Goal: Transaction & Acquisition: Purchase product/service

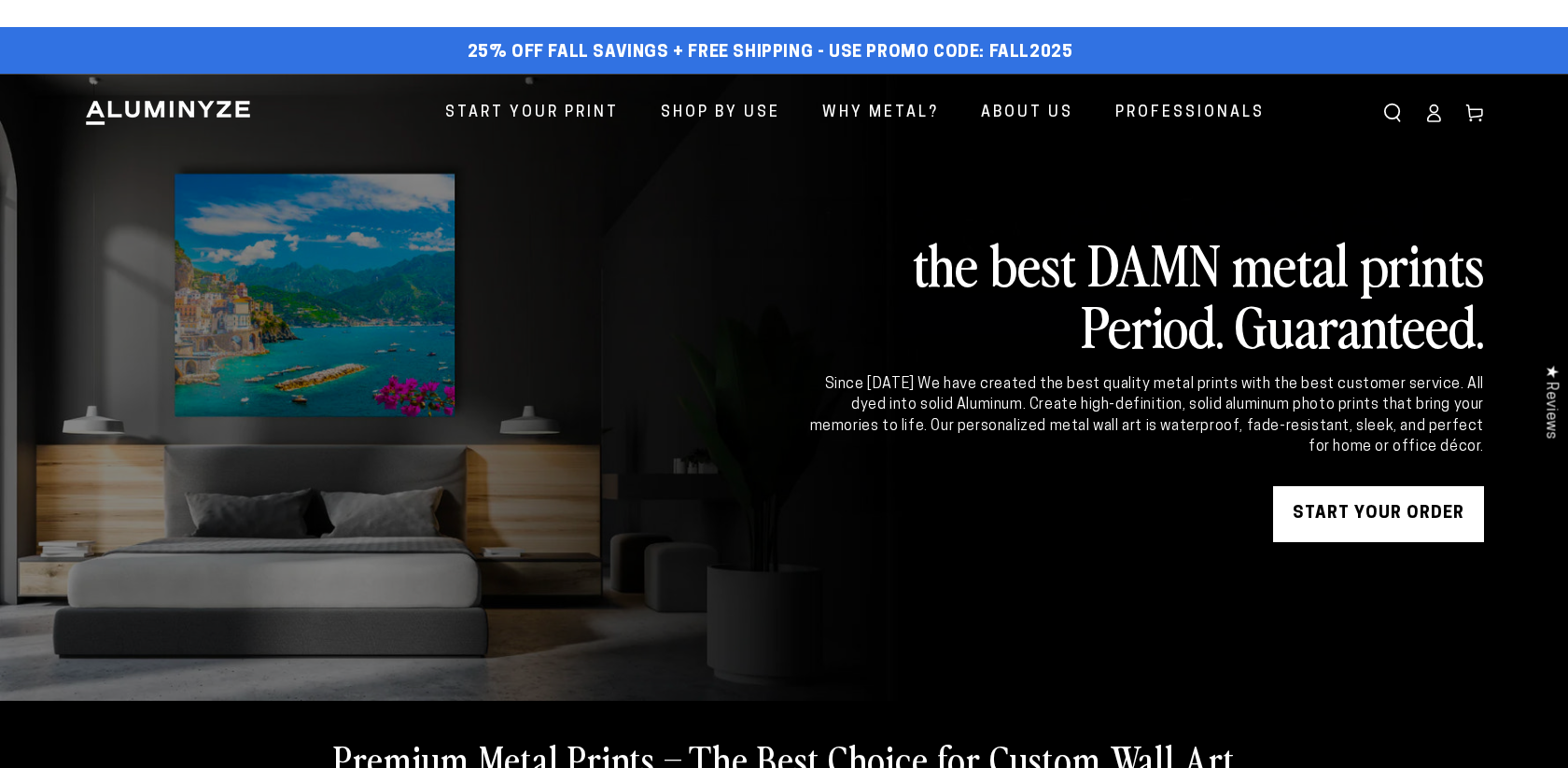
click at [1375, 504] on link "START YOUR Order" at bounding box center [1378, 514] width 211 height 56
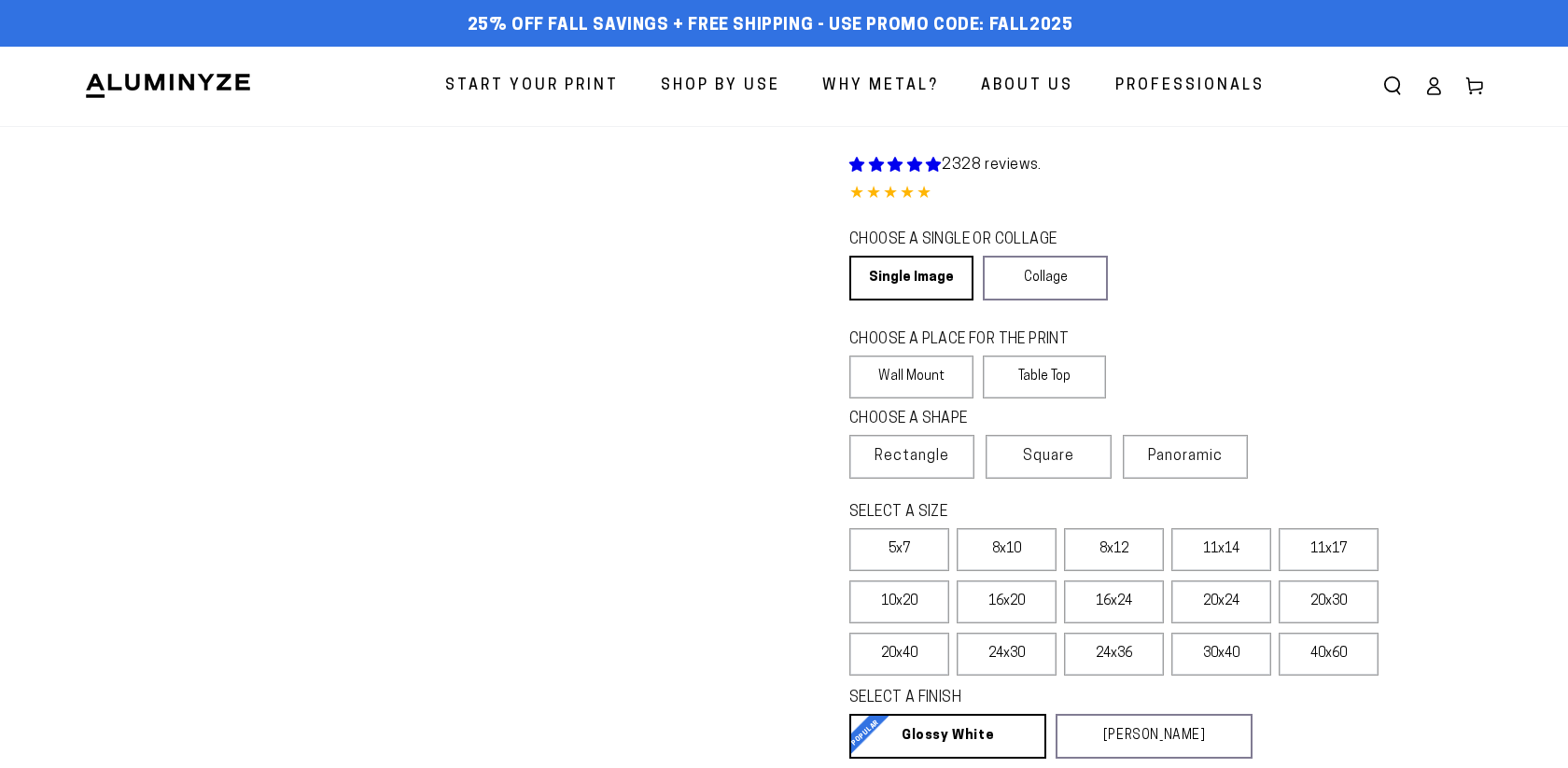
select select "**********"
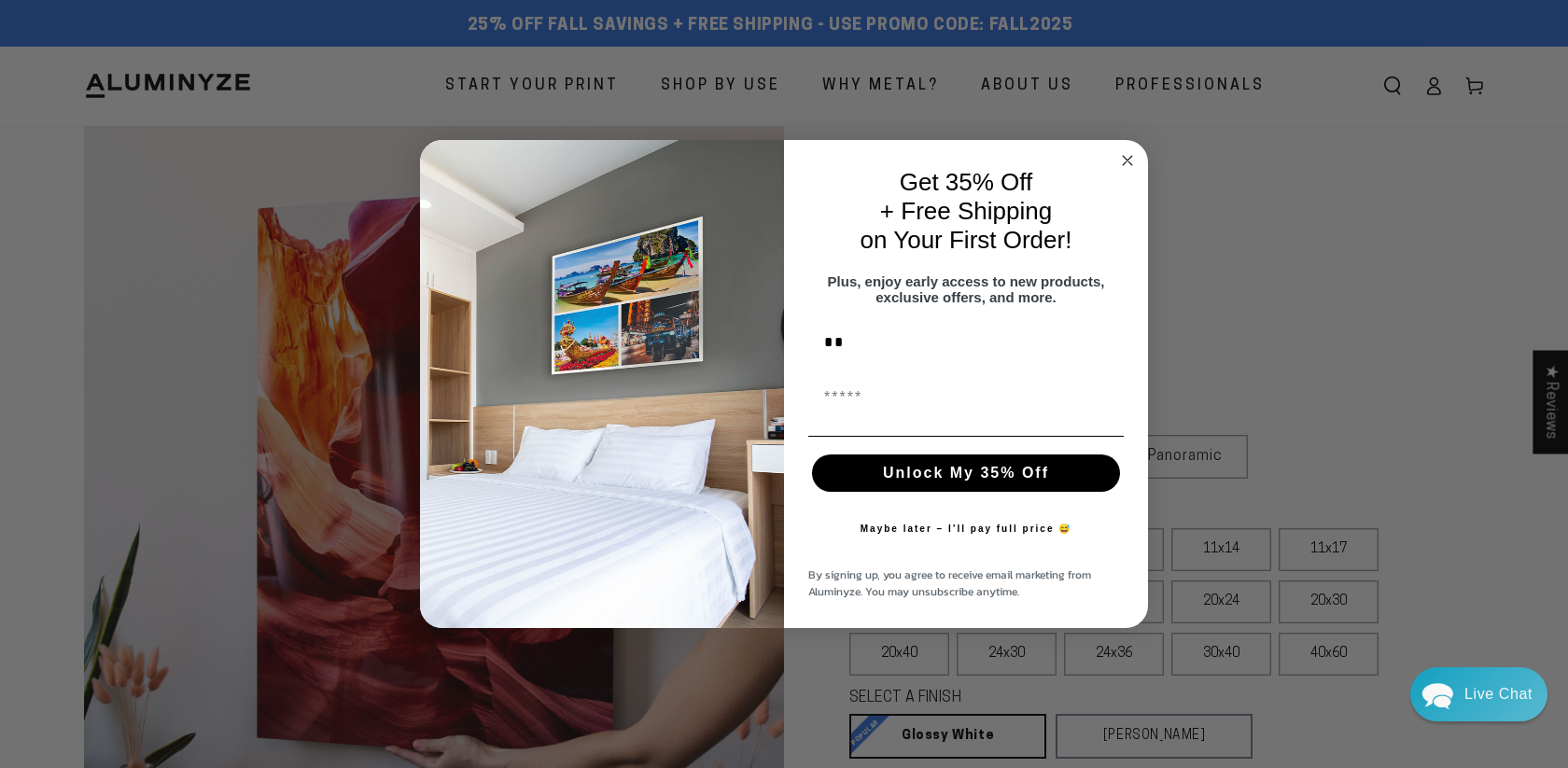
type input "*"
type input "**********"
type input "*"
type input "**********"
click at [987, 490] on button "Unlock My 35% Off" at bounding box center [966, 473] width 308 height 38
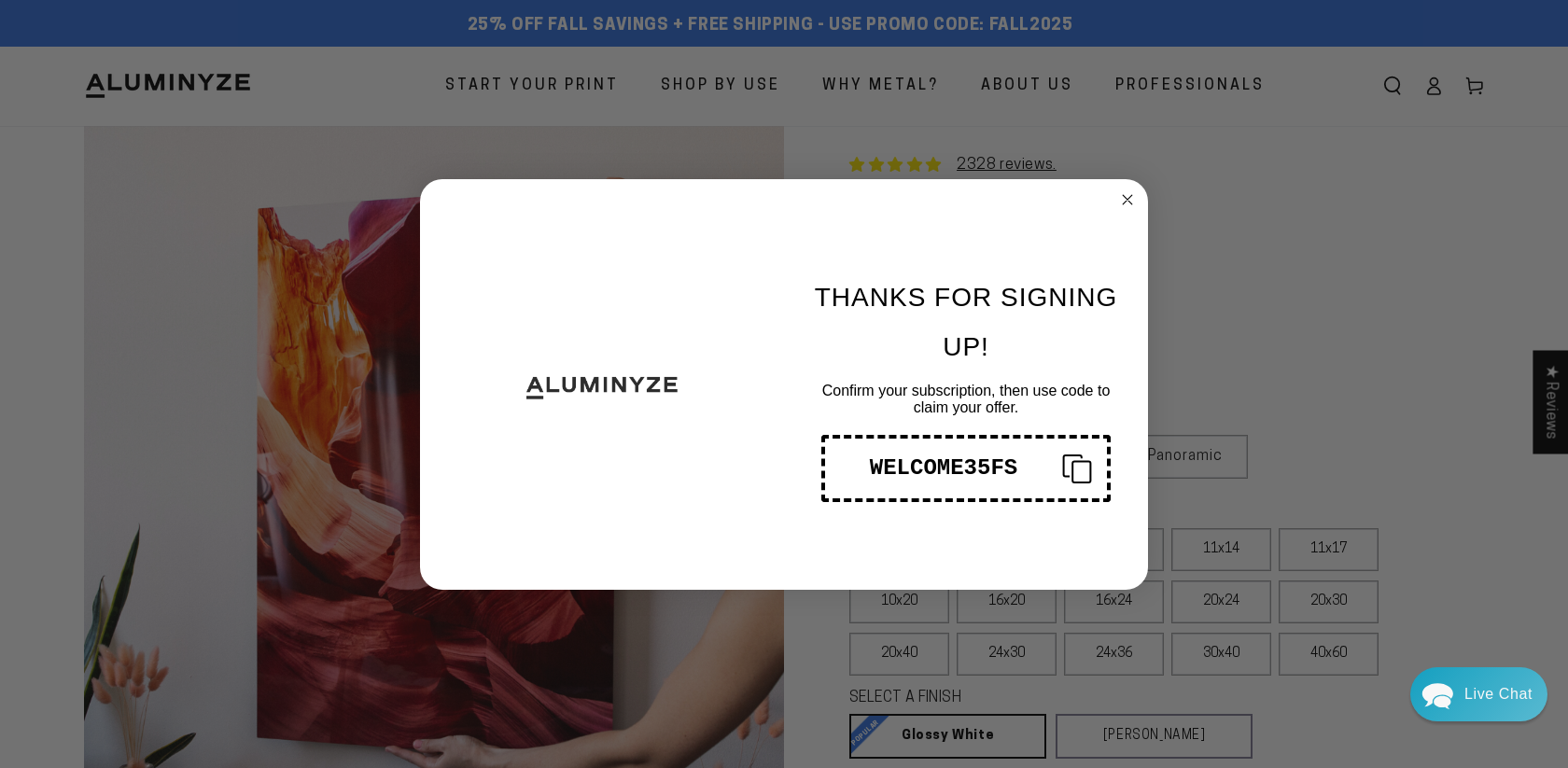
drag, startPoint x: 1019, startPoint y: 475, endPoint x: 871, endPoint y: 466, distance: 148.3
click at [870, 467] on div "WELCOME35FS" at bounding box center [943, 467] width 208 height 25
click at [1134, 197] on circle "Close dialog" at bounding box center [1128, 200] width 22 height 22
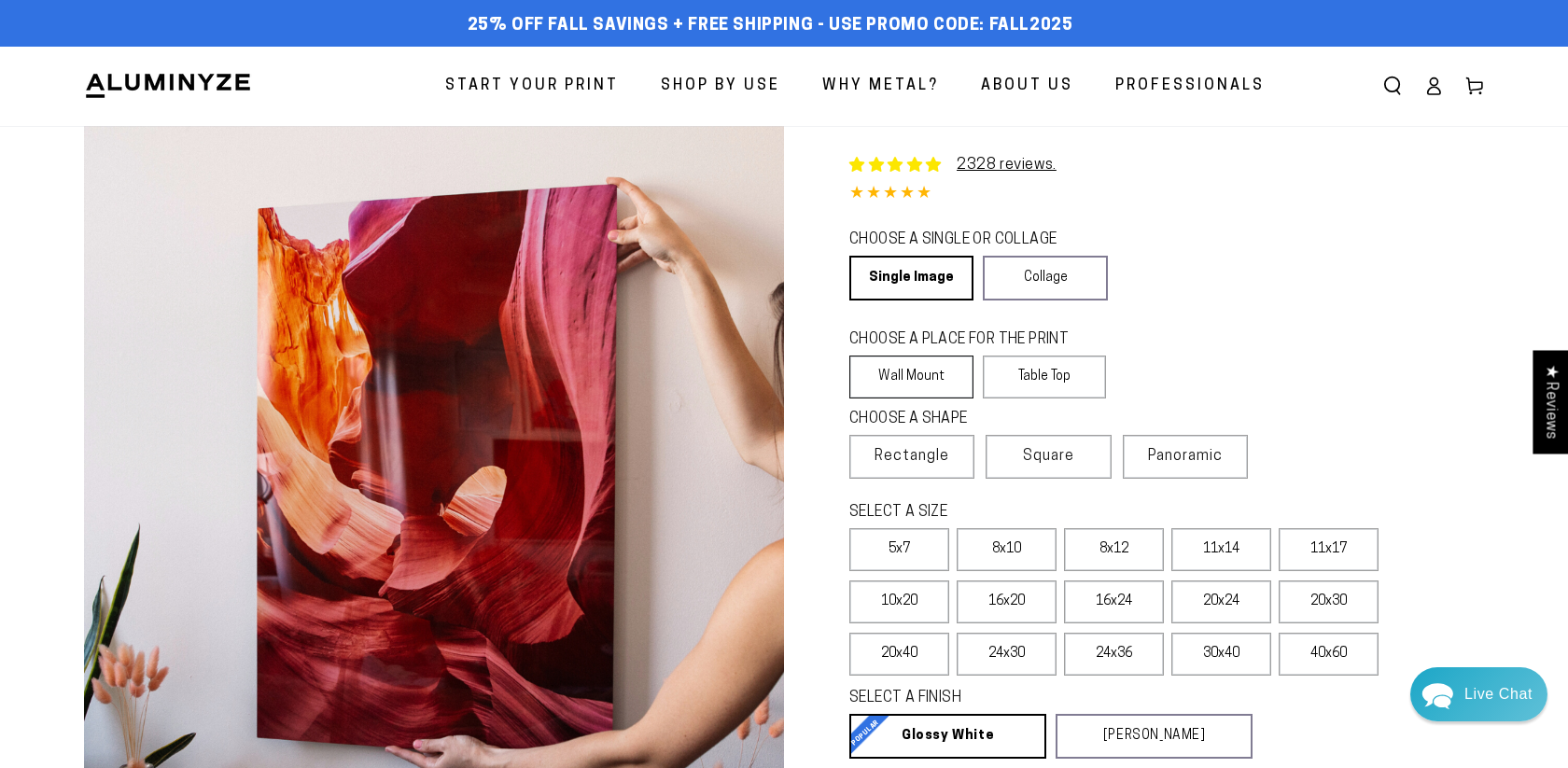
scroll to position [10, 0]
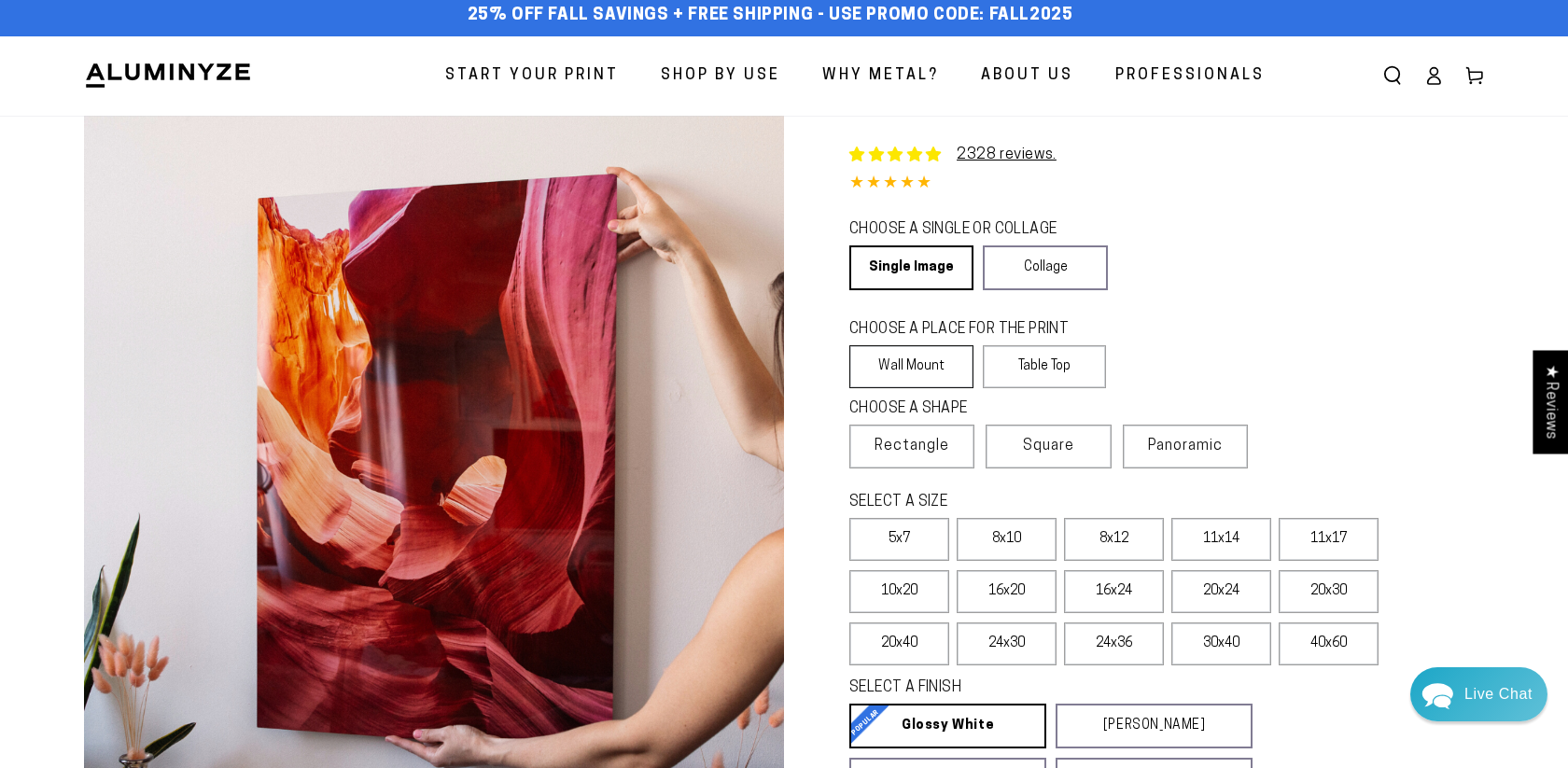
click at [931, 373] on label "Wall Mount" at bounding box center [911, 367] width 124 height 43
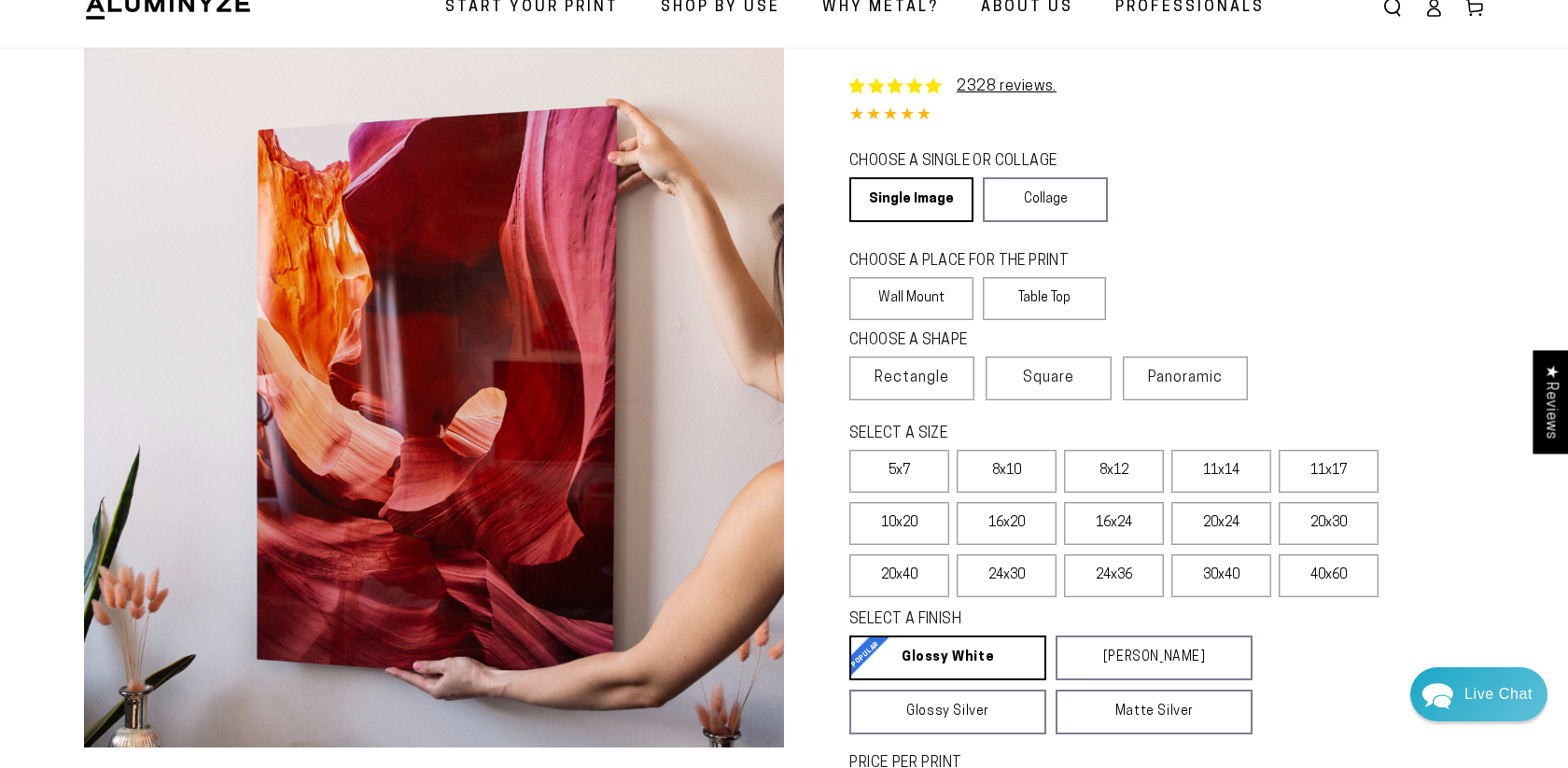
scroll to position [82, 0]
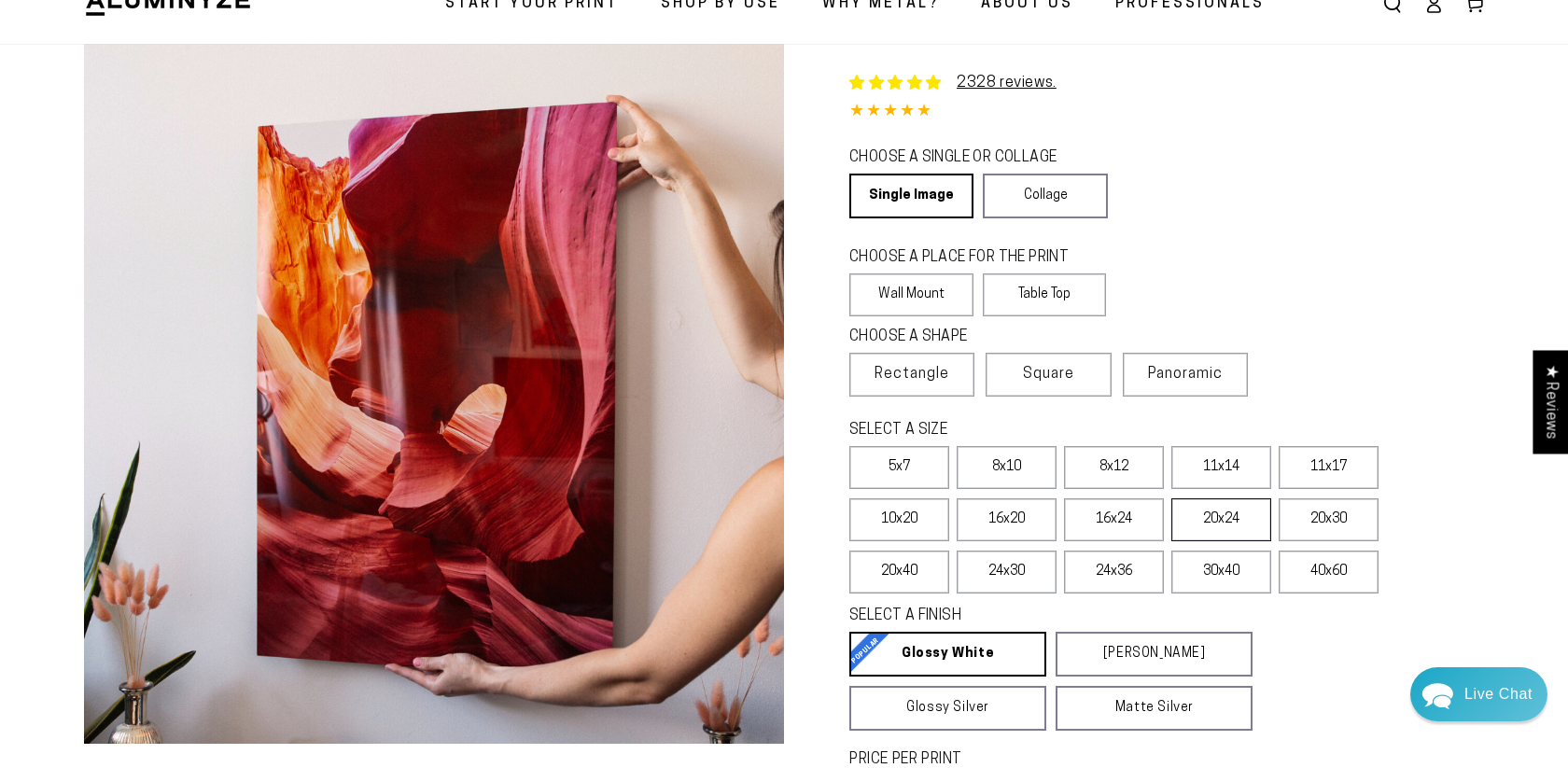
click at [1219, 525] on label "20x24" at bounding box center [1221, 520] width 100 height 43
click at [1129, 577] on label "24x36" at bounding box center [1114, 571] width 100 height 43
click at [1137, 573] on label "24x36" at bounding box center [1114, 571] width 100 height 43
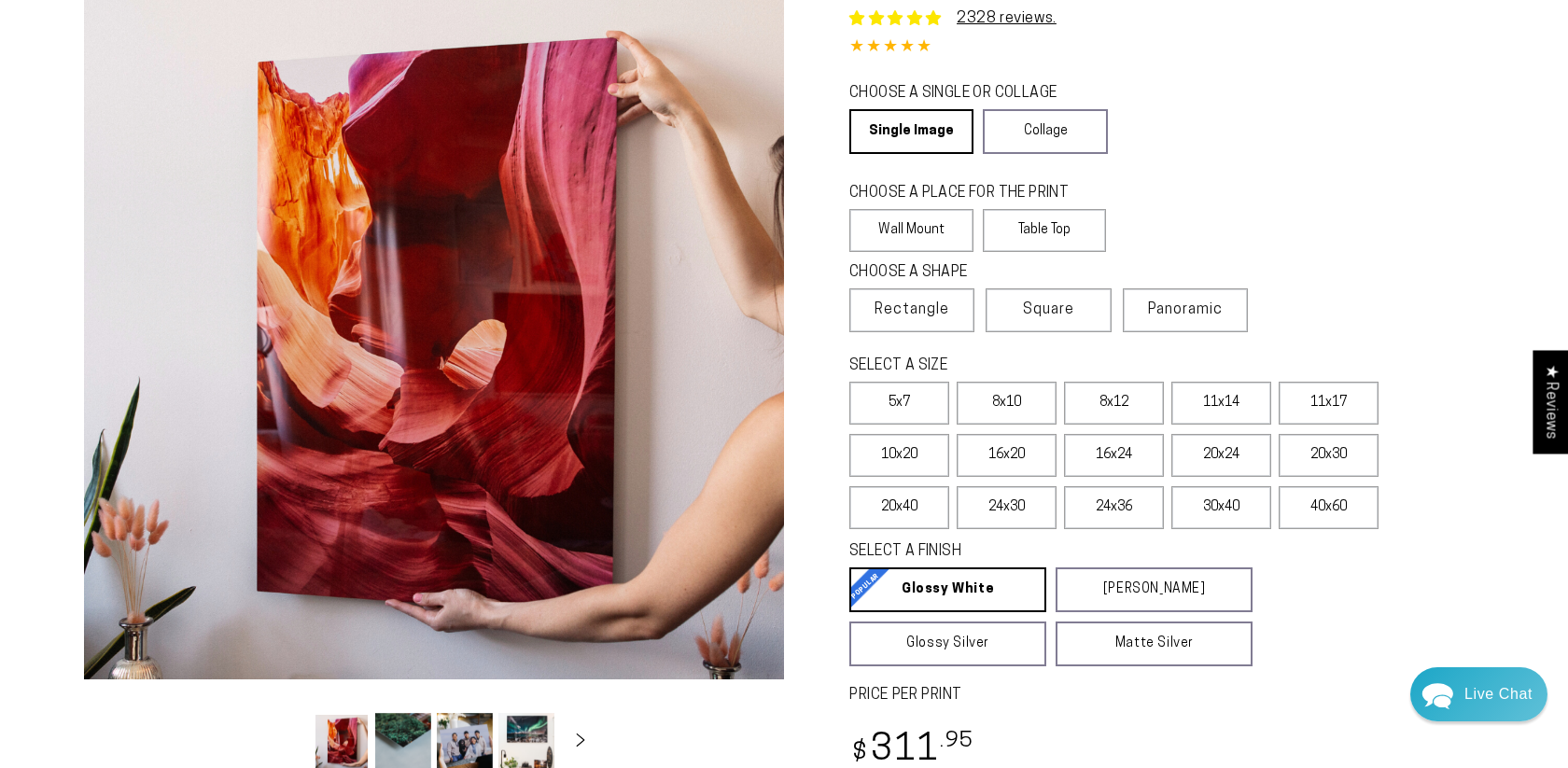
scroll to position [269, 0]
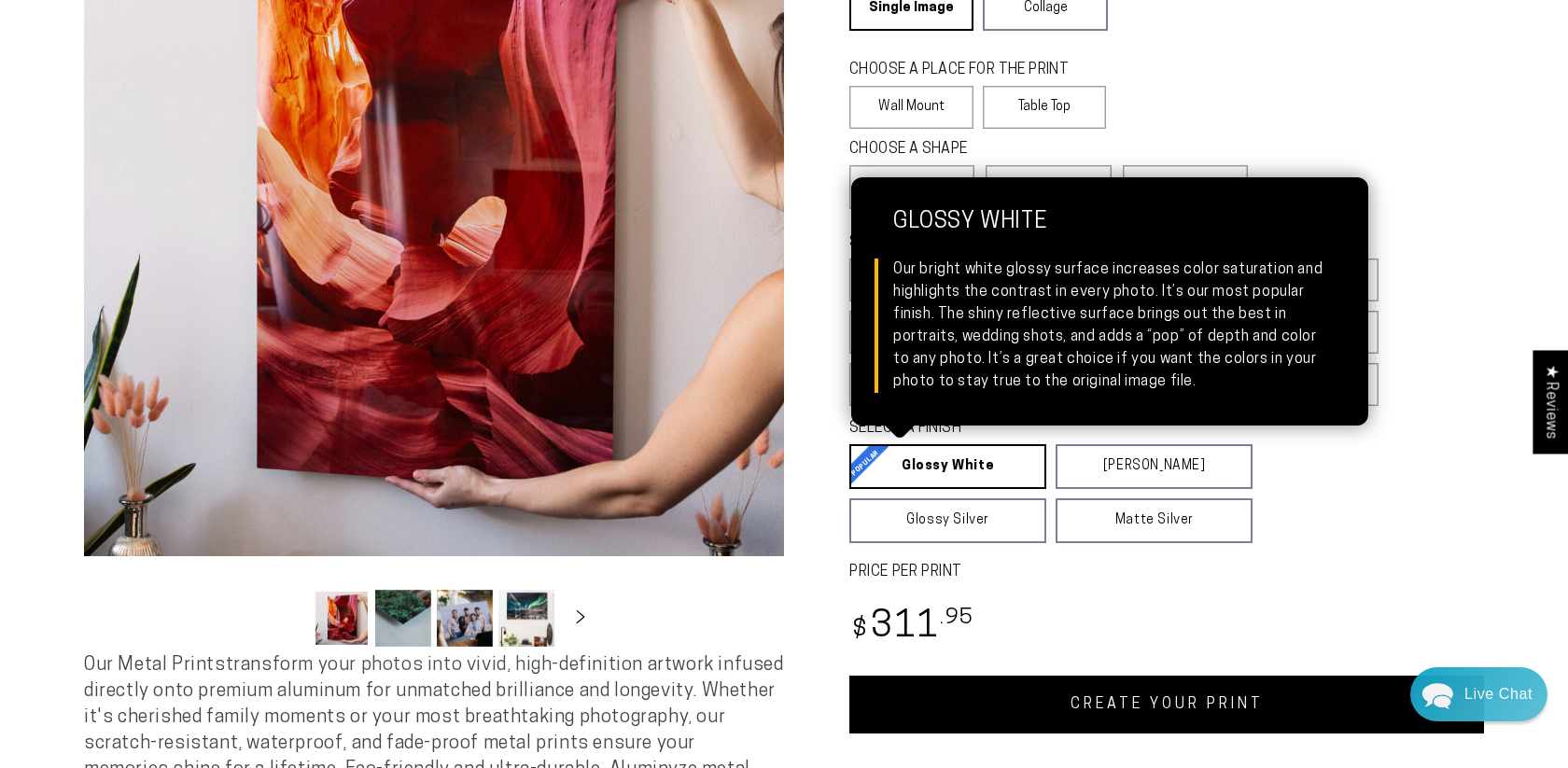
click at [977, 470] on link "Glossy White Glossy White Our bright white glossy surface increases color satur…" at bounding box center [948, 466] width 197 height 45
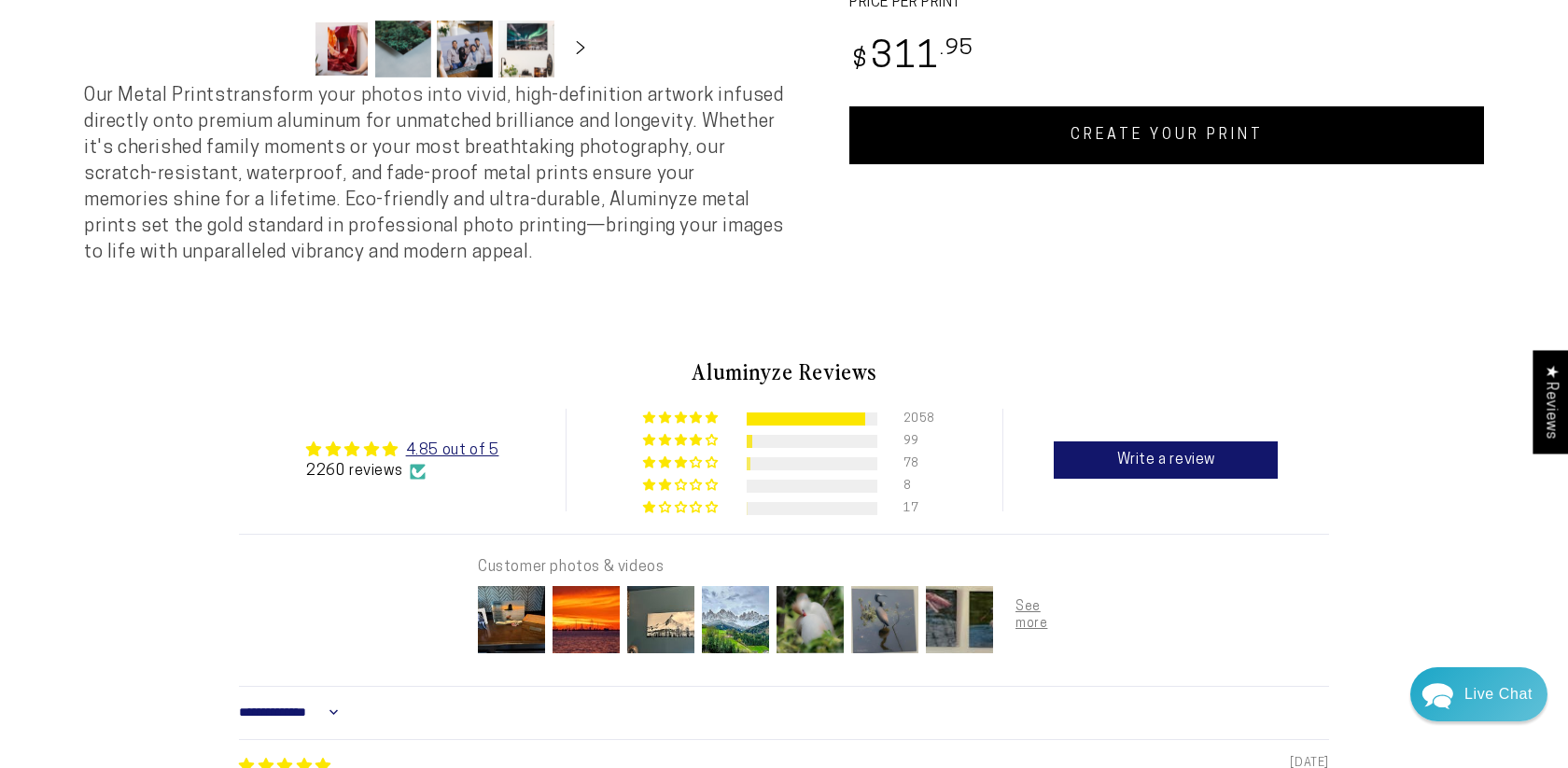
scroll to position [850, 0]
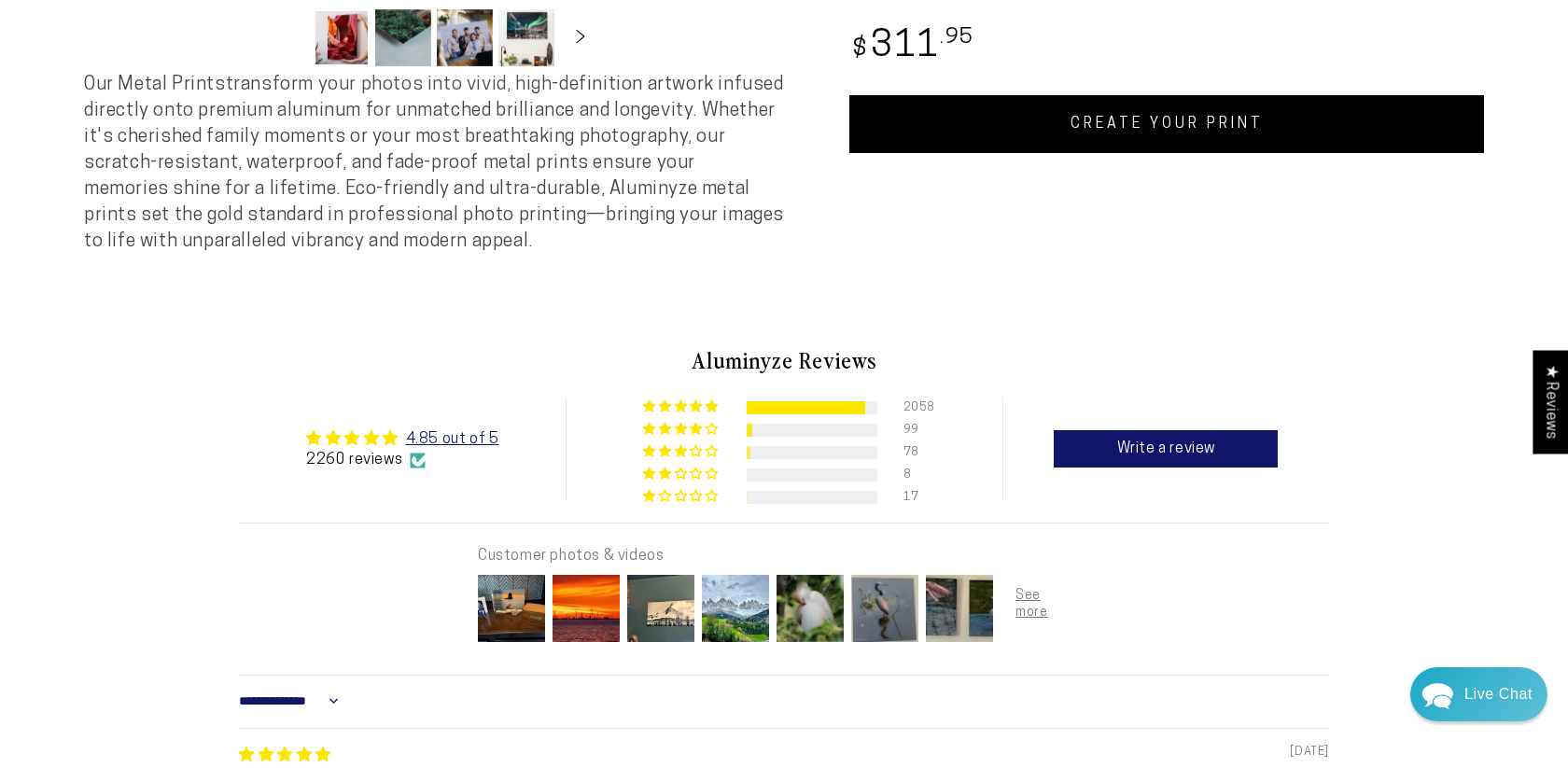
click at [1161, 133] on link "CREATE YOUR PRINT" at bounding box center [1167, 124] width 635 height 58
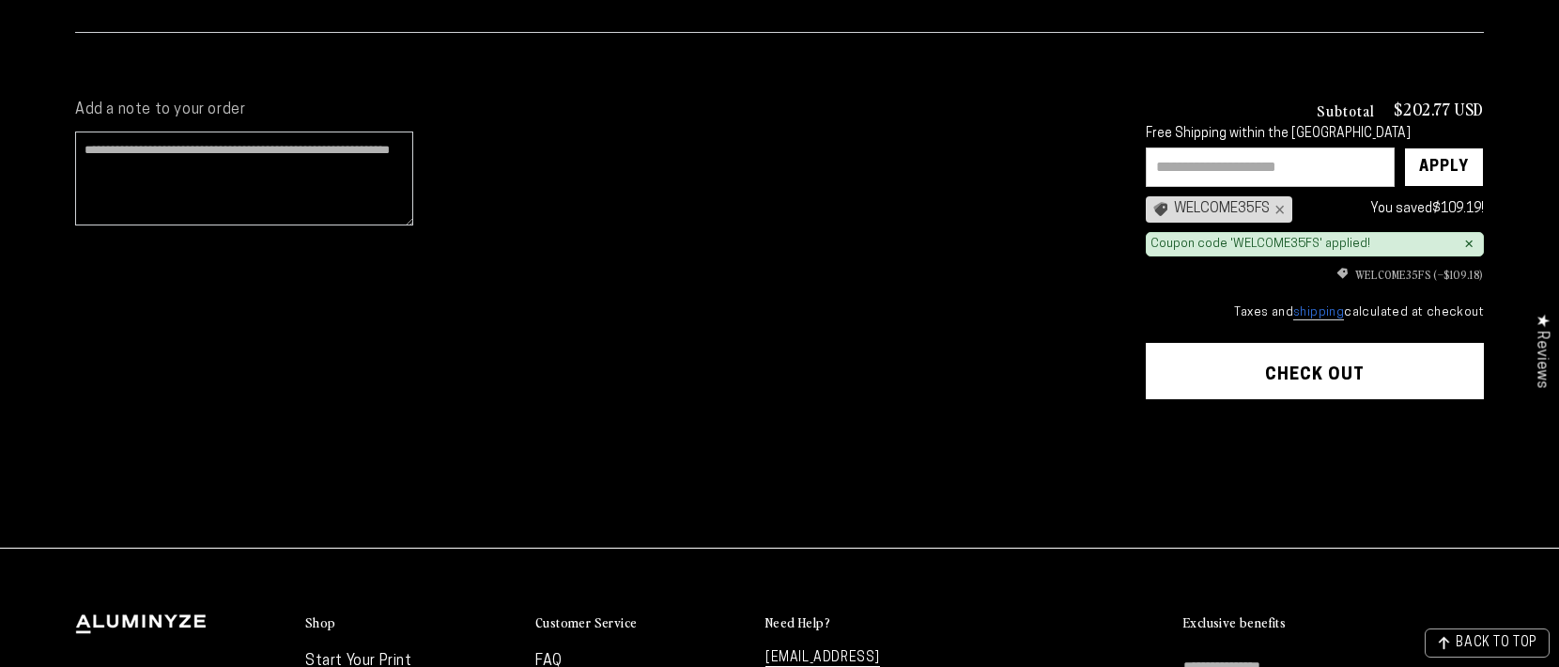
scroll to position [432, 0]
click at [1324, 365] on button "Check out" at bounding box center [1315, 370] width 338 height 56
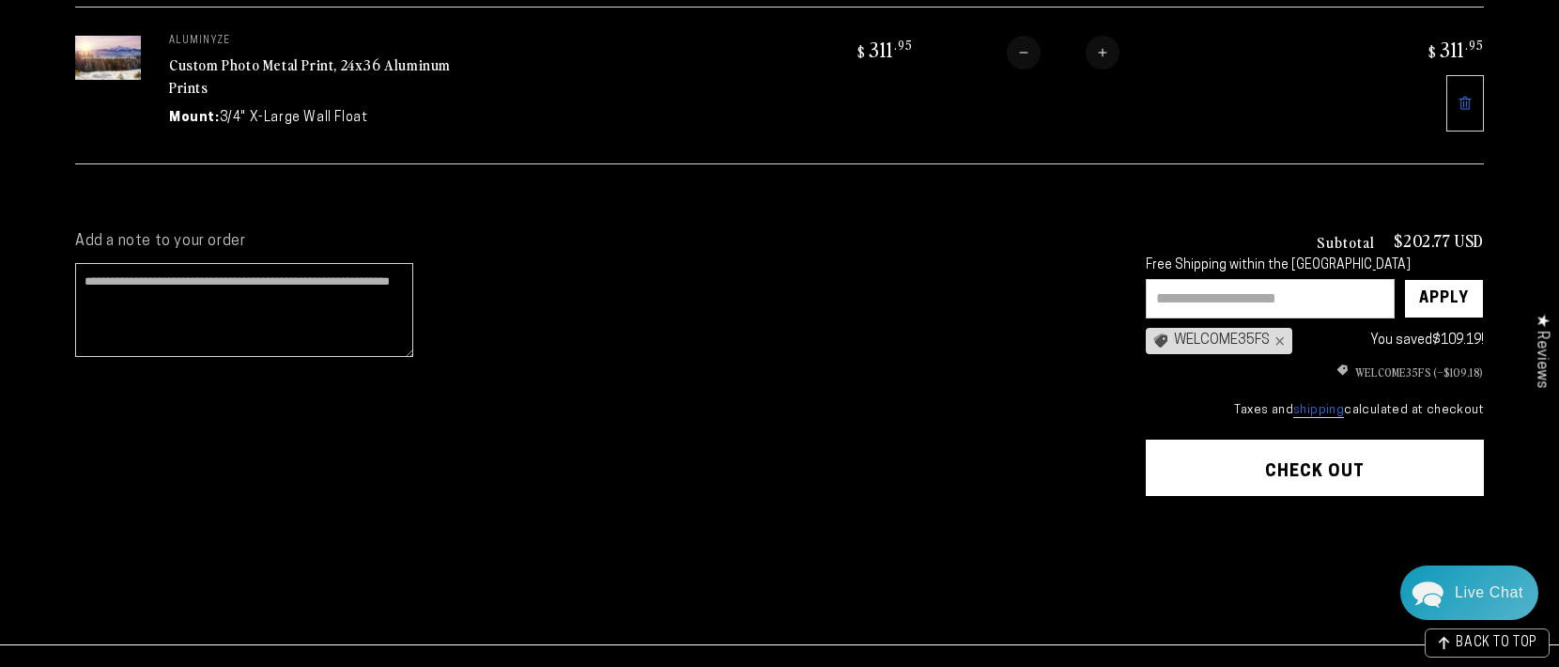
scroll to position [282, 0]
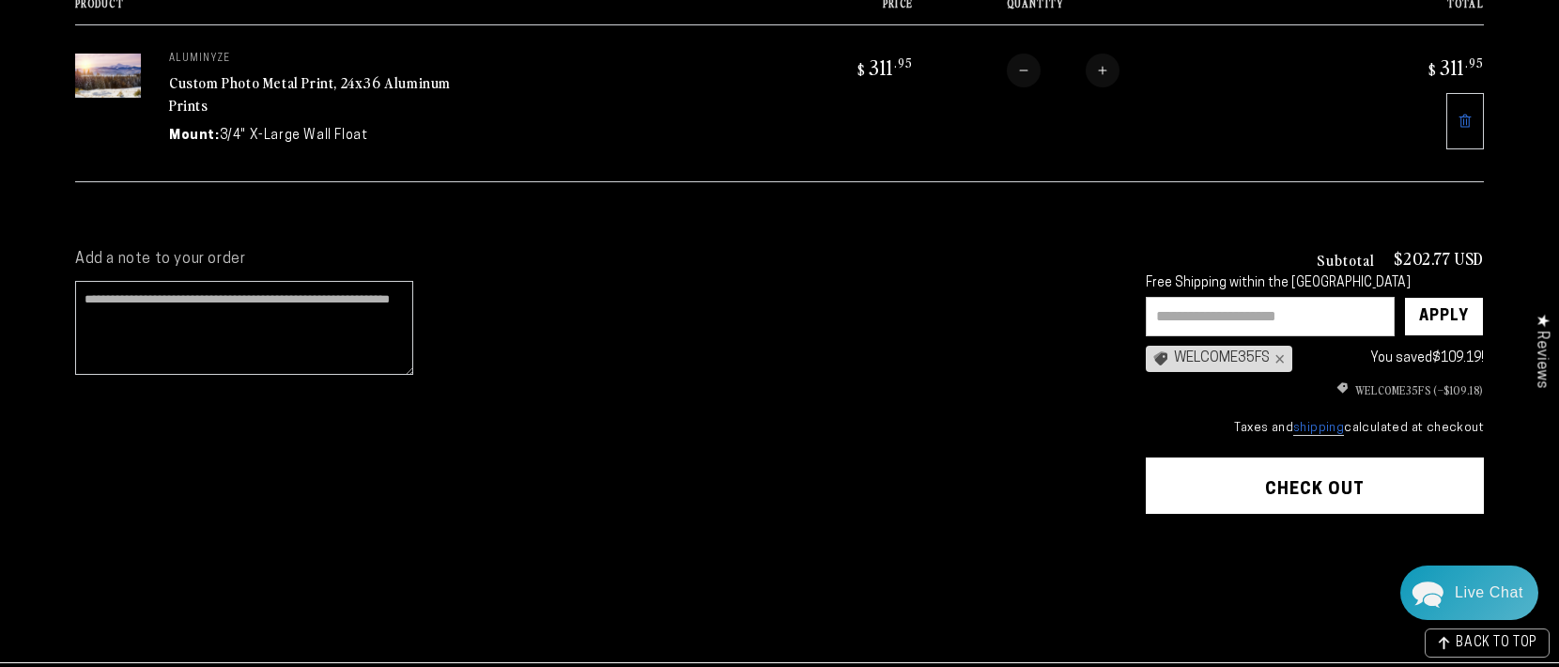
click at [1271, 478] on button "Check out" at bounding box center [1315, 485] width 338 height 56
